Goal: Obtain resource: Download file/media

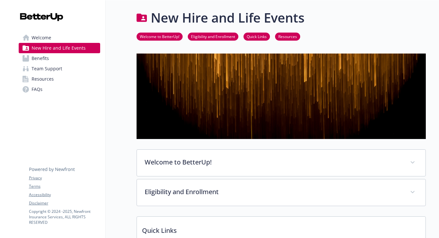
click at [217, 35] on link "Eligibility and Enrollment" at bounding box center [213, 36] width 51 height 6
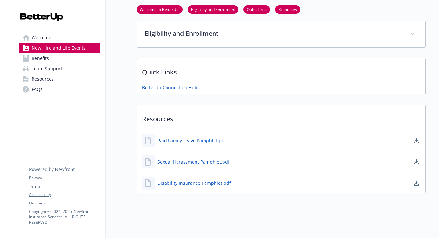
scroll to position [159, 0]
click at [256, 11] on link "Quick Links" at bounding box center [256, 9] width 26 height 6
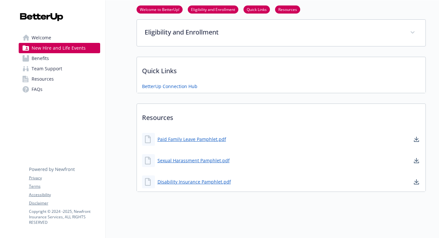
click at [291, 9] on link "Resources" at bounding box center [287, 9] width 25 height 6
click at [64, 77] on link "Resources" at bounding box center [59, 79] width 81 height 10
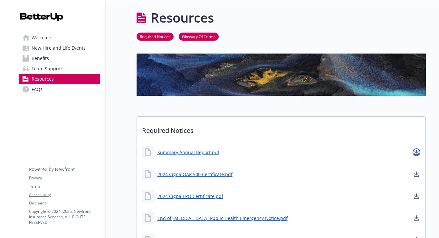
click at [417, 150] on icon "download document" at bounding box center [416, 151] width 5 height 5
click at [417, 194] on icon "download document" at bounding box center [416, 195] width 5 height 5
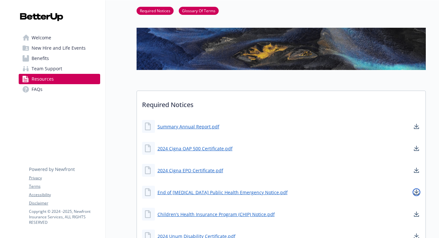
click at [417, 194] on link "download document" at bounding box center [416, 192] width 8 height 8
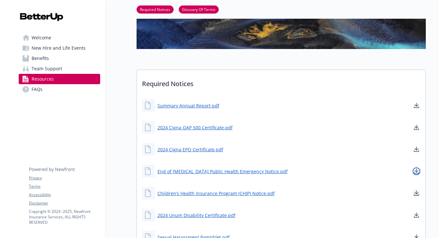
scroll to position [46, 0]
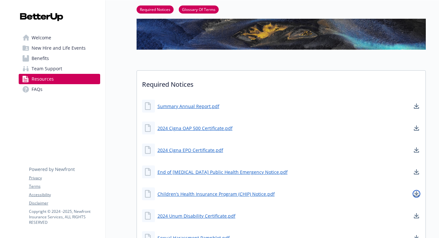
click at [417, 193] on icon "download document" at bounding box center [416, 193] width 5 height 5
click at [417, 215] on icon "download document" at bounding box center [416, 215] width 4 height 4
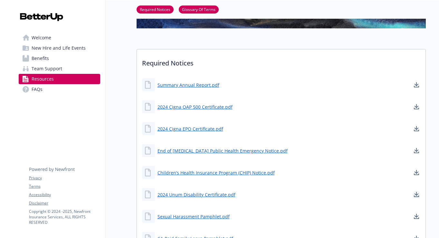
scroll to position [69, 0]
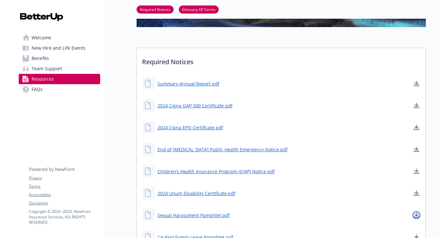
click at [417, 212] on icon "download document" at bounding box center [416, 214] width 5 height 5
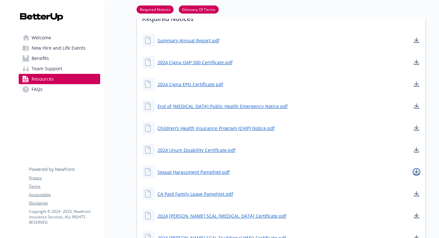
scroll to position [112, 0]
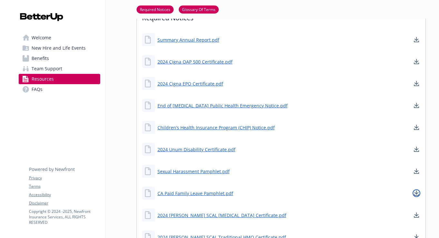
click at [414, 194] on icon "download document" at bounding box center [416, 195] width 5 height 2
click at [415, 217] on icon "download document" at bounding box center [416, 217] width 5 height 2
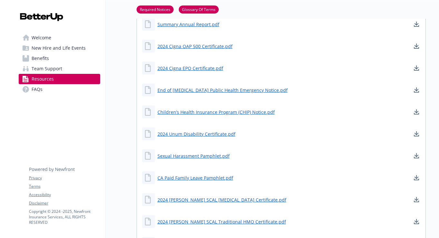
scroll to position [127, 0]
click at [414, 223] on icon "download document" at bounding box center [416, 223] width 5 height 2
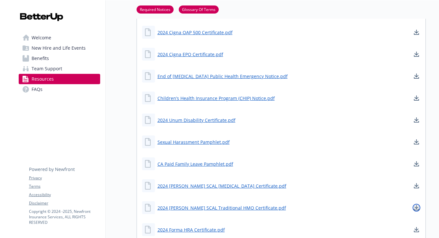
scroll to position [141, 0]
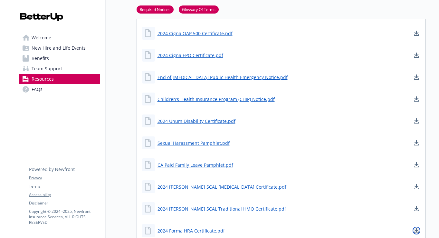
click at [417, 232] on icon "download document" at bounding box center [416, 230] width 5 height 5
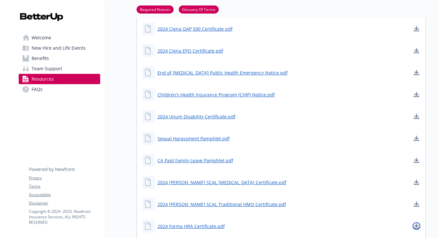
scroll to position [146, 0]
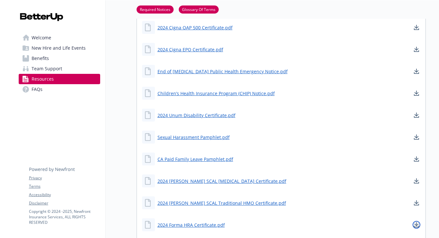
click at [416, 225] on icon "download document" at bounding box center [416, 224] width 4 height 4
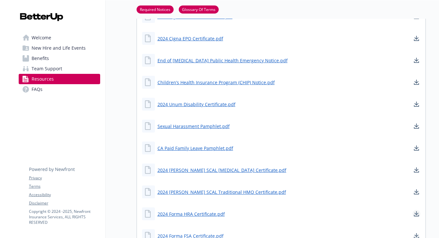
scroll to position [162, 0]
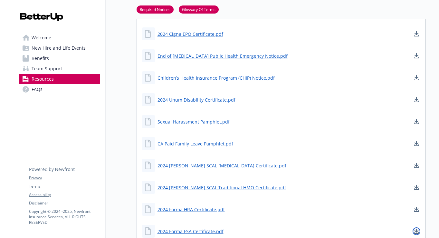
click at [417, 230] on icon "download document" at bounding box center [416, 230] width 5 height 5
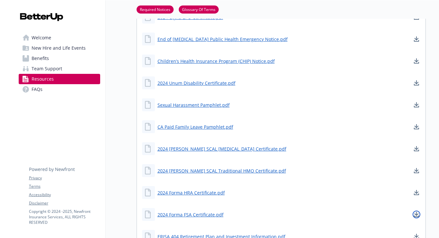
scroll to position [187, 0]
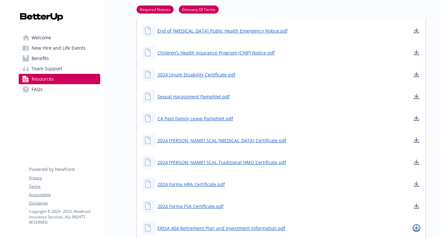
click at [417, 230] on icon "download document" at bounding box center [416, 230] width 5 height 2
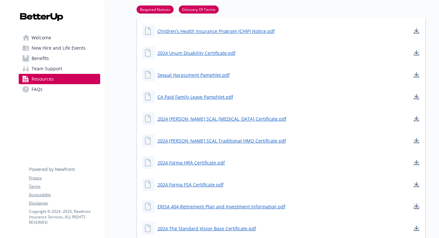
scroll to position [208, 0]
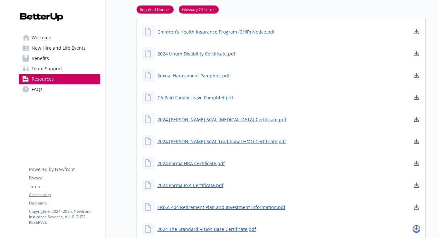
click at [417, 230] on icon "download document" at bounding box center [416, 228] width 5 height 5
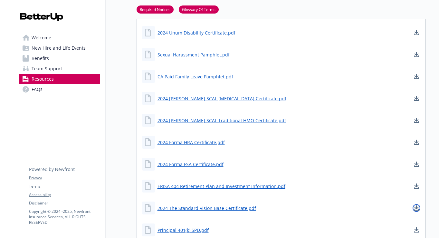
scroll to position [230, 0]
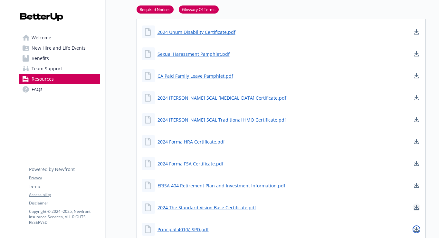
click at [417, 230] on icon "download document" at bounding box center [416, 228] width 5 height 5
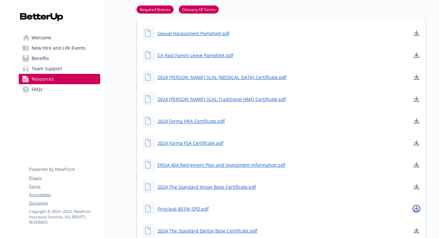
scroll to position [256, 0]
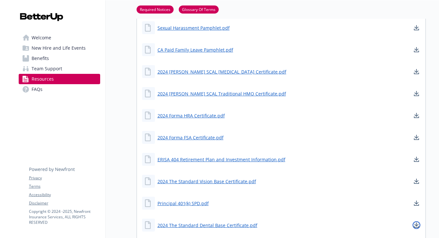
click at [417, 227] on icon "download document" at bounding box center [416, 227] width 5 height 2
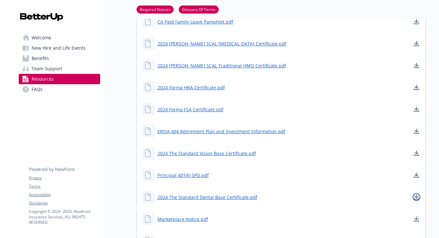
scroll to position [284, 0]
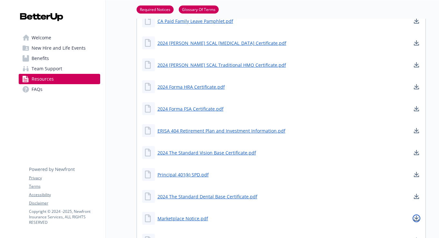
click at [414, 216] on icon "download document" at bounding box center [416, 217] width 5 height 5
